Goal: Manage account settings

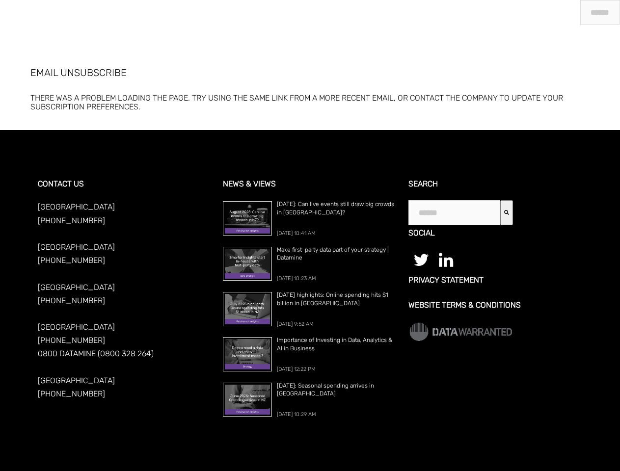
click at [310, 235] on span "[DATE] 10:41 AM" at bounding box center [296, 233] width 39 height 6
click at [507, 212] on icon "Search" at bounding box center [506, 212] width 5 height 5
click at [310, 235] on span "[DATE] 10:41 AM" at bounding box center [296, 233] width 39 height 6
click at [507, 212] on icon "Search" at bounding box center [506, 212] width 5 height 5
click at [310, 235] on span "[DATE] 10:41 AM" at bounding box center [296, 233] width 39 height 6
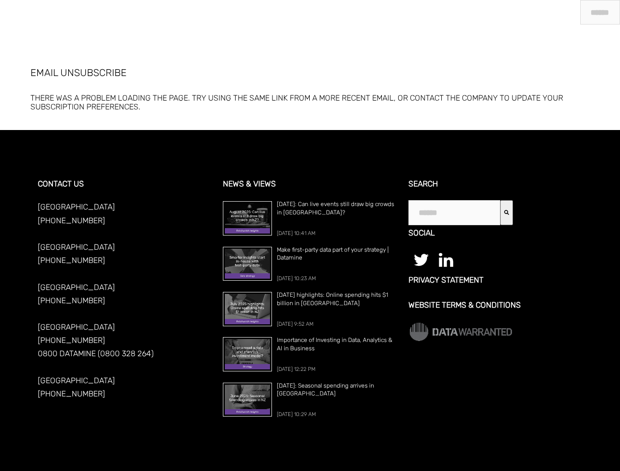
click at [507, 212] on icon "Search" at bounding box center [506, 212] width 5 height 5
